Goal: Task Accomplishment & Management: Manage account settings

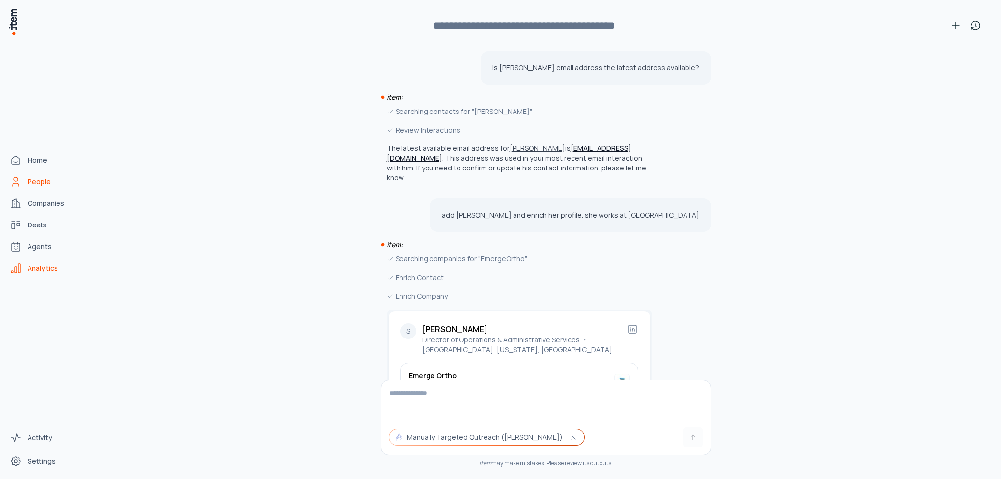
scroll to position [694, 0]
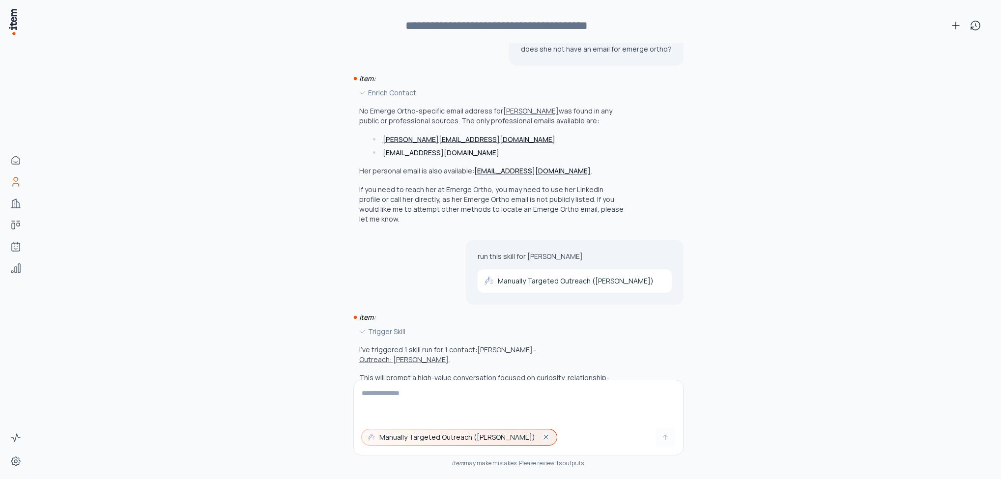
click at [542, 439] on icon "button" at bounding box center [546, 437] width 8 height 8
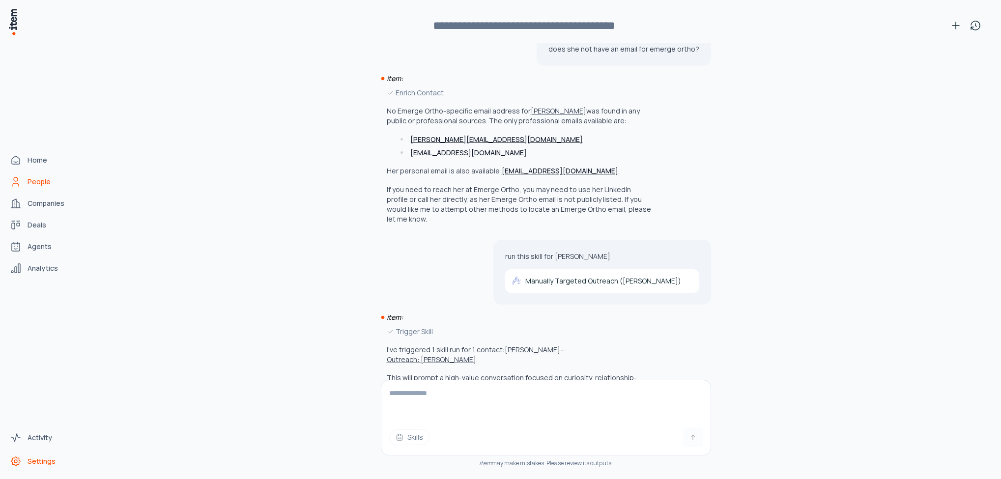
click at [41, 459] on span "Settings" at bounding box center [42, 462] width 28 height 10
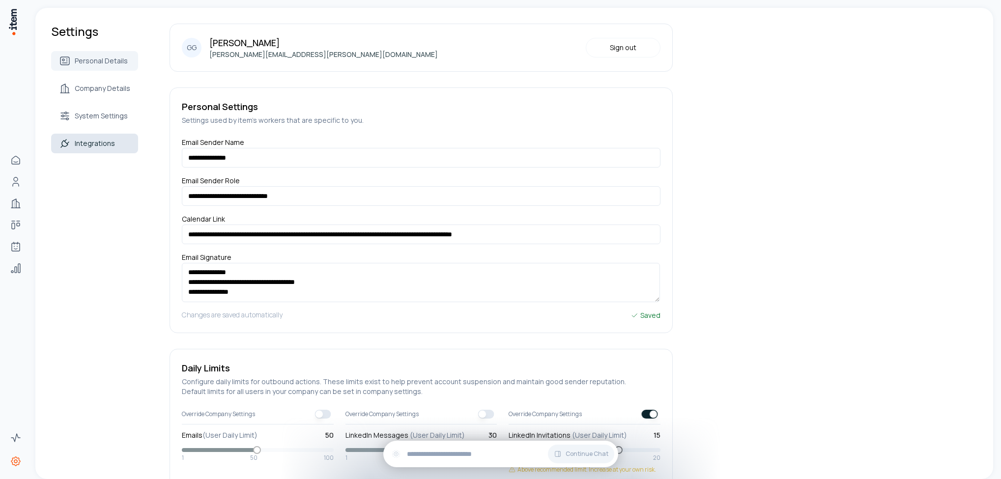
click at [102, 140] on span "Integrations" at bounding box center [95, 144] width 40 height 10
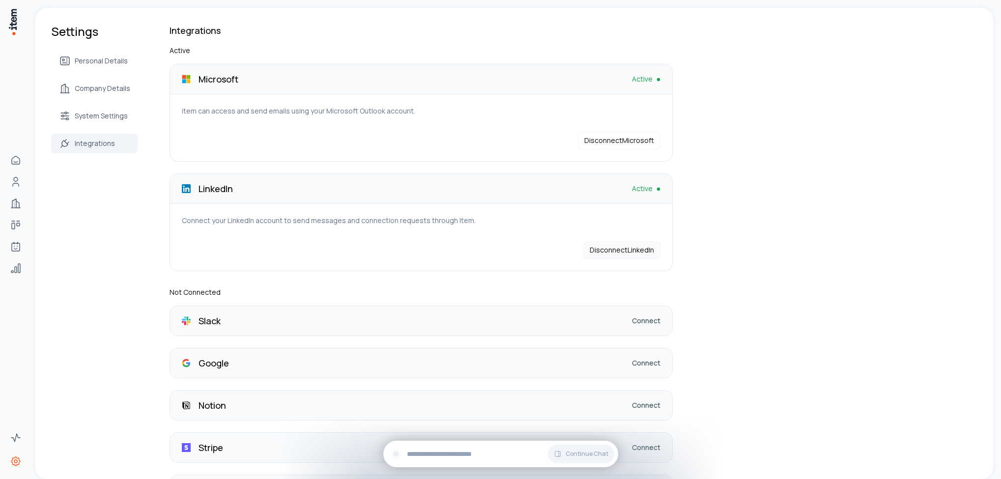
click at [618, 249] on button "Disconnect LinkedIn" at bounding box center [621, 250] width 77 height 18
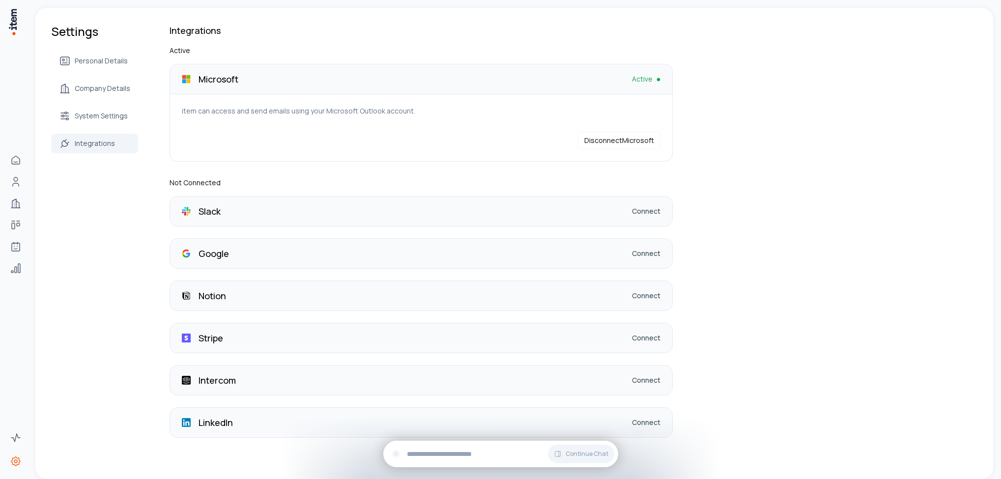
click at [647, 425] on link "Connect" at bounding box center [646, 423] width 29 height 10
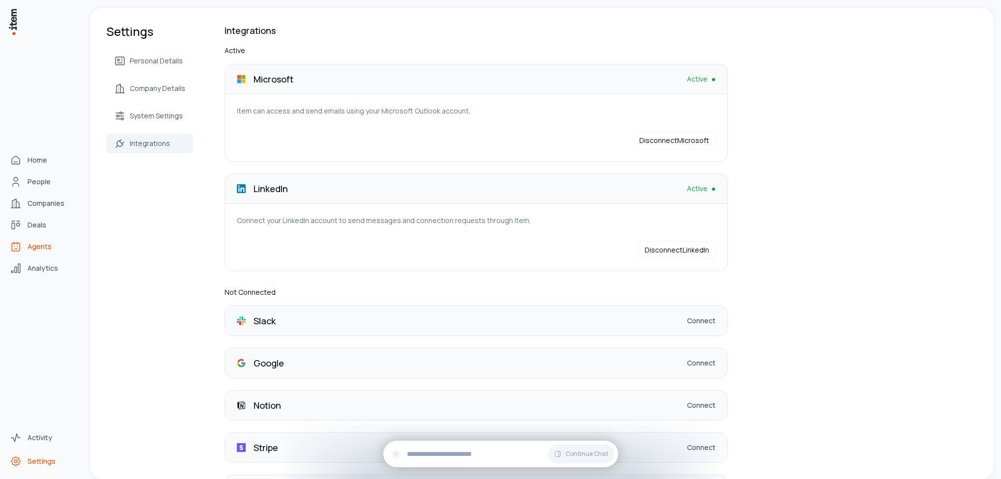
click at [45, 242] on span "Agents" at bounding box center [40, 247] width 24 height 10
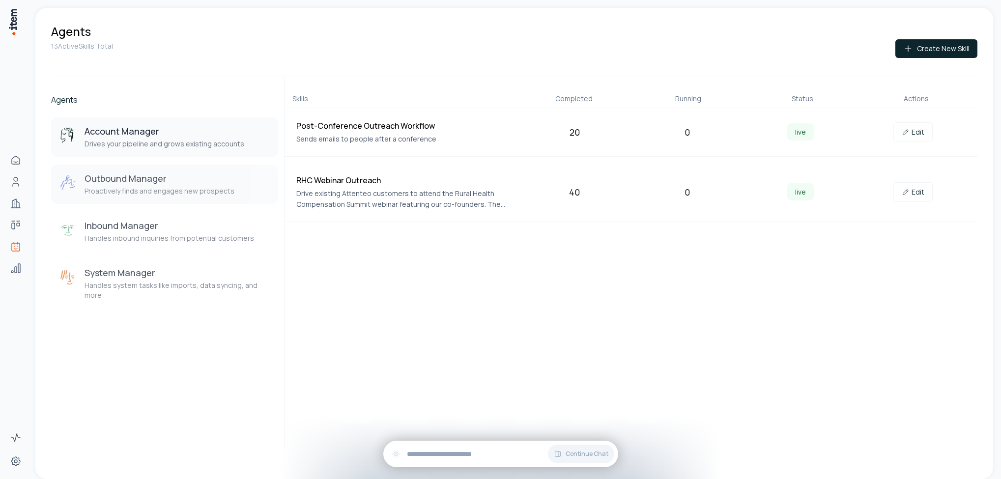
click at [177, 184] on h3 "Outbound Manager" at bounding box center [160, 178] width 150 height 12
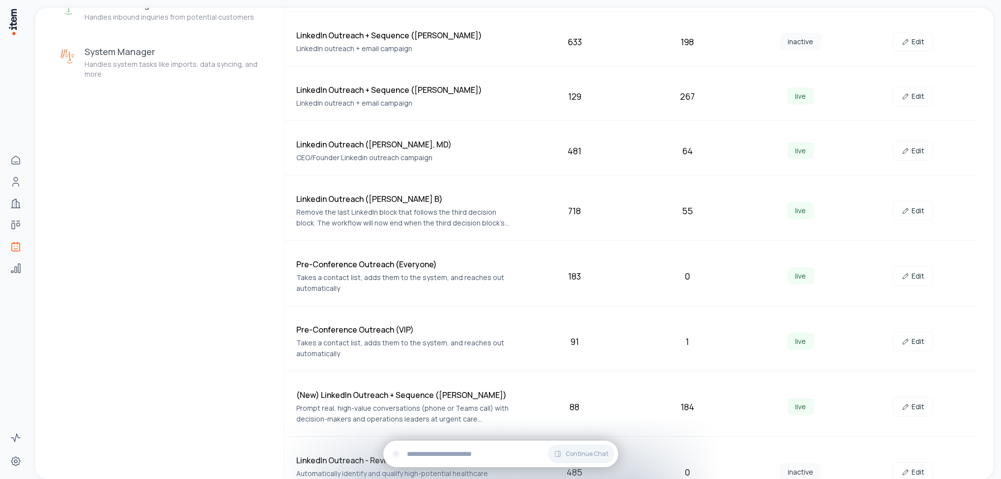
scroll to position [295, 0]
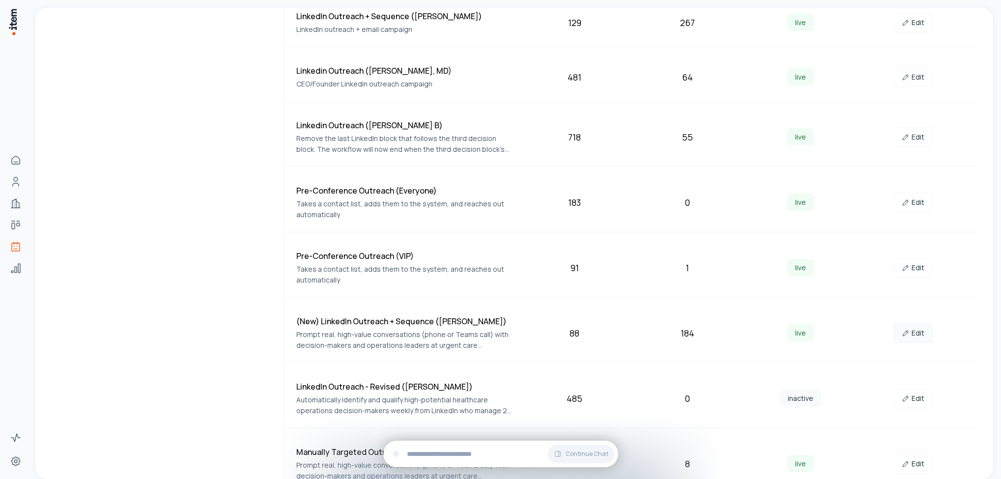
click at [911, 341] on link "Edit" at bounding box center [912, 333] width 39 height 20
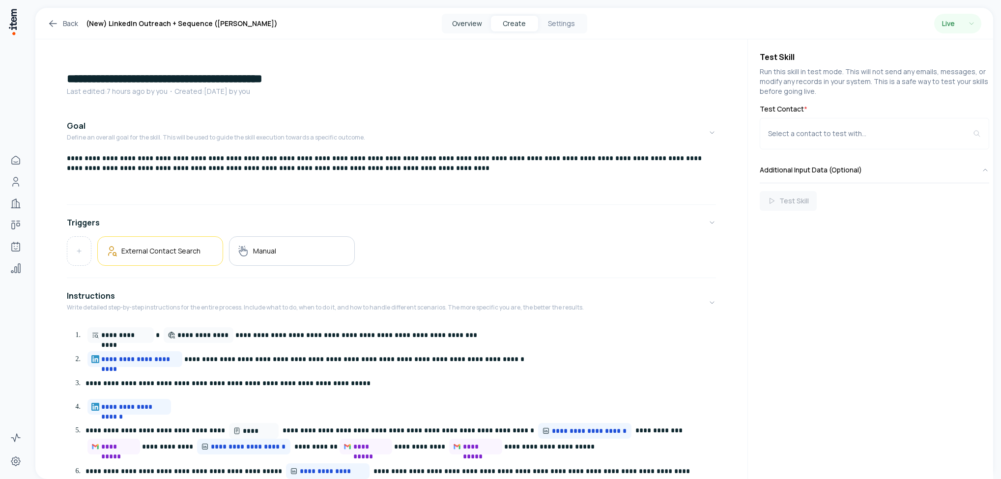
click at [476, 22] on button "Overview" at bounding box center [467, 24] width 47 height 16
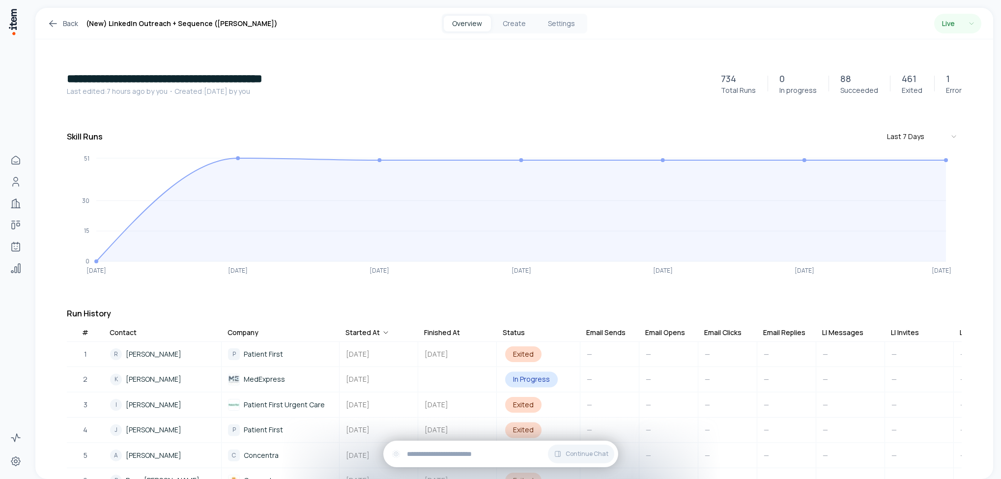
click at [51, 20] on icon at bounding box center [53, 24] width 12 height 12
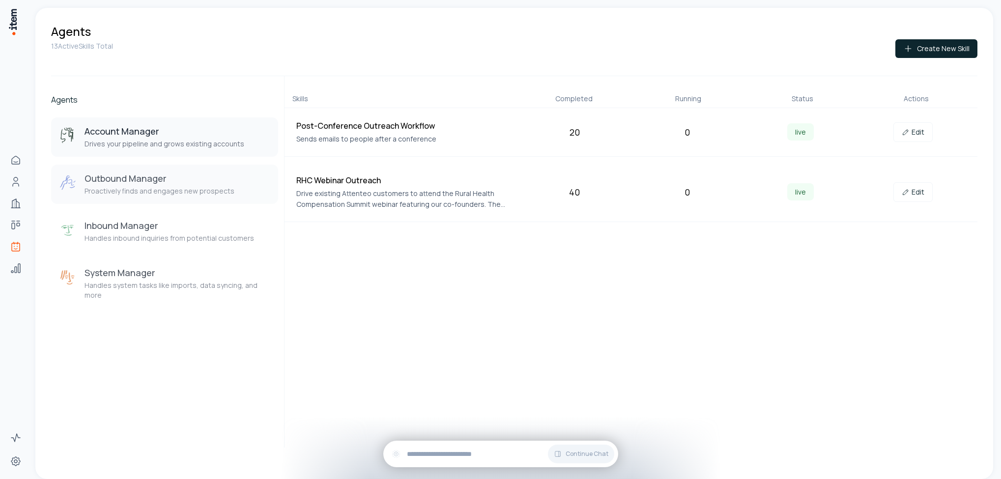
click at [205, 183] on h3 "Outbound Manager" at bounding box center [160, 178] width 150 height 12
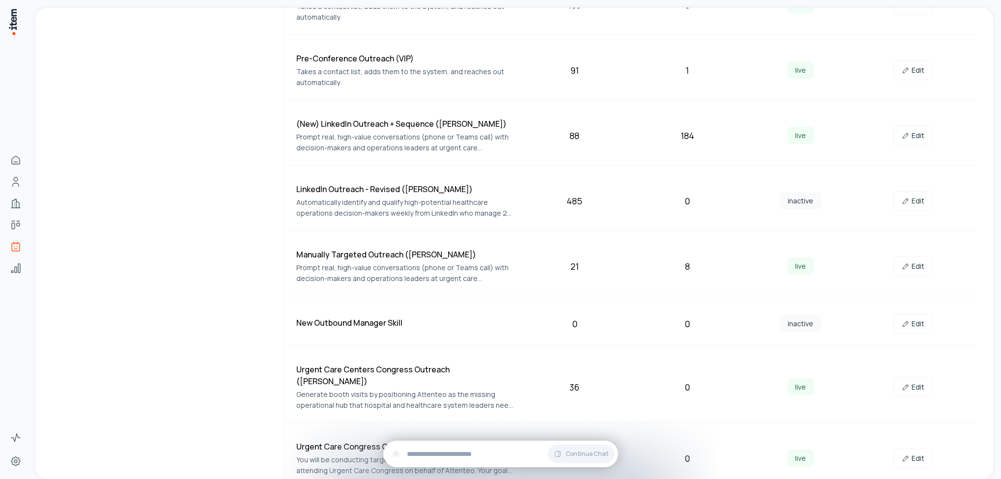
scroll to position [559, 0]
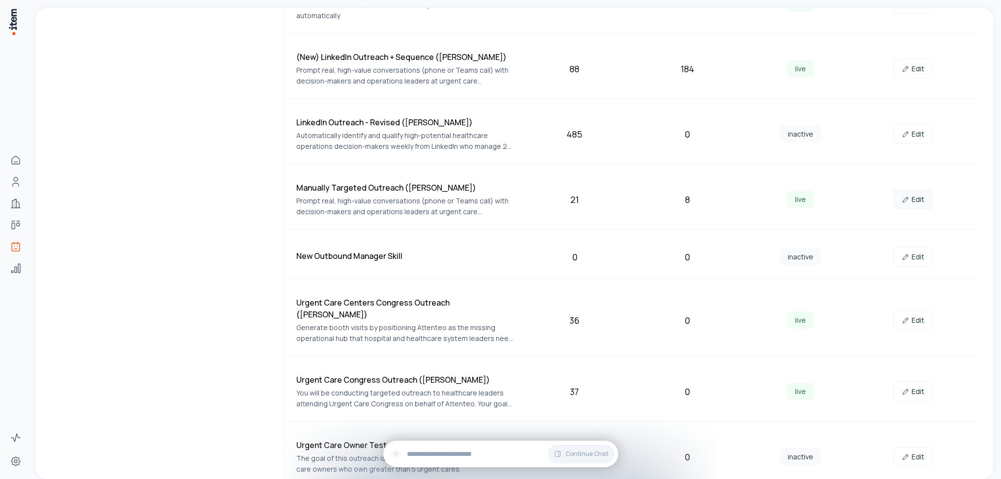
click at [910, 203] on link "Edit" at bounding box center [912, 200] width 39 height 20
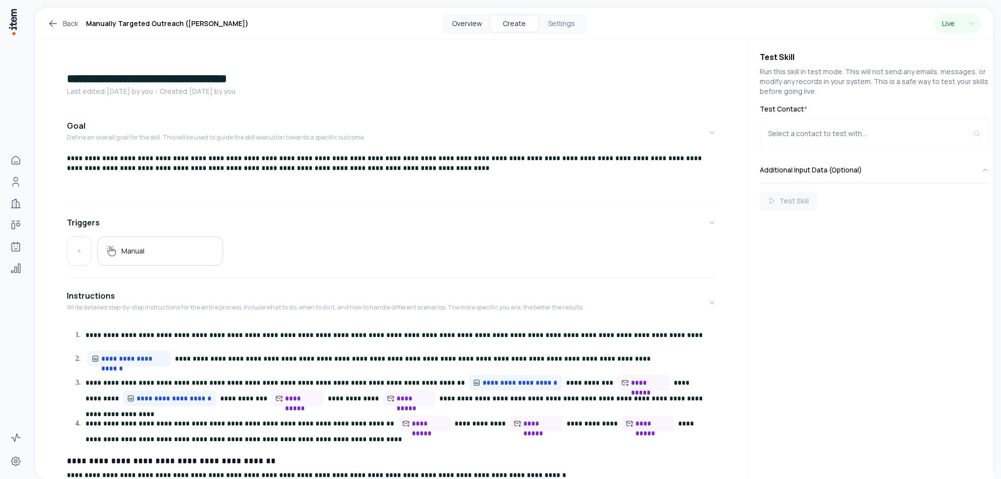
click at [469, 22] on button "Overview" at bounding box center [467, 24] width 47 height 16
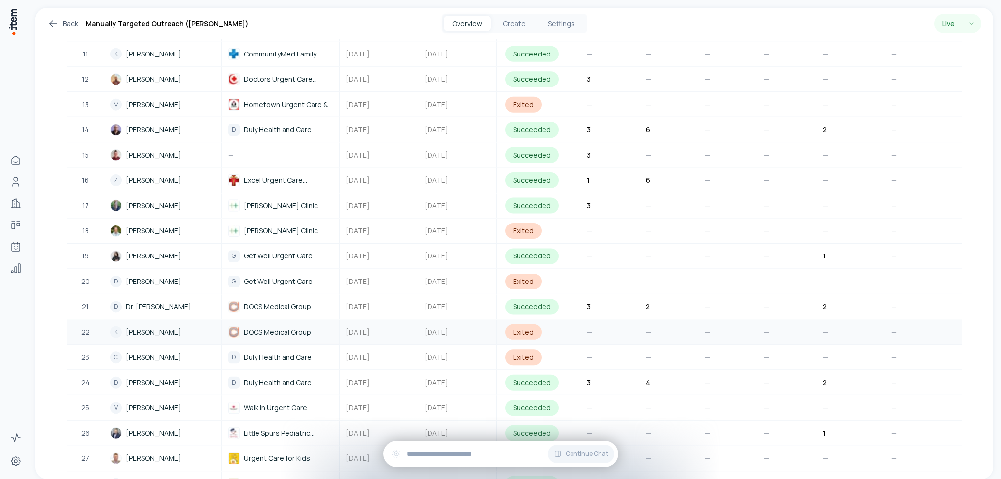
scroll to position [546, 0]
